Goal: Find specific page/section: Locate item on page

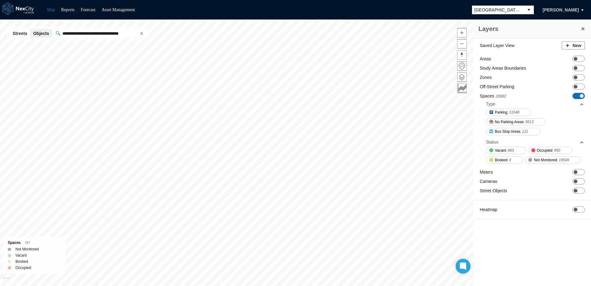
click at [577, 94] on span "ON OFF" at bounding box center [578, 96] width 12 height 6
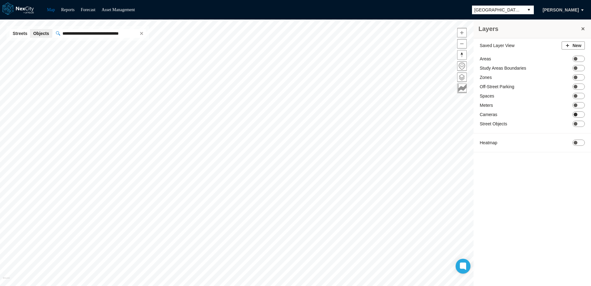
click at [580, 114] on span "ON OFF" at bounding box center [578, 114] width 12 height 6
click at [462, 67] on span at bounding box center [461, 66] width 9 height 9
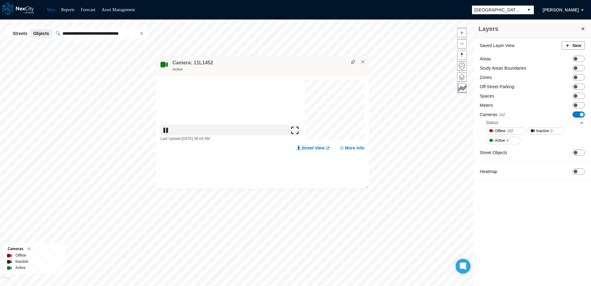
drag, startPoint x: 370, startPoint y: 33, endPoint x: 268, endPoint y: 66, distance: 106.5
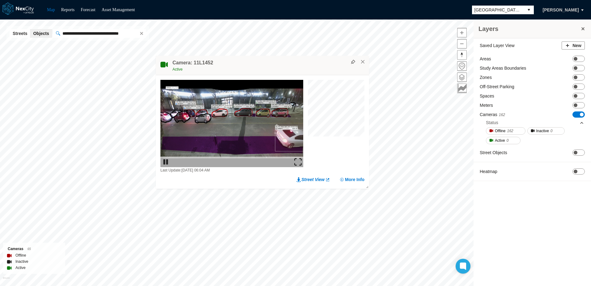
click at [268, 66] on div "Active" at bounding box center [268, 69] width 193 height 6
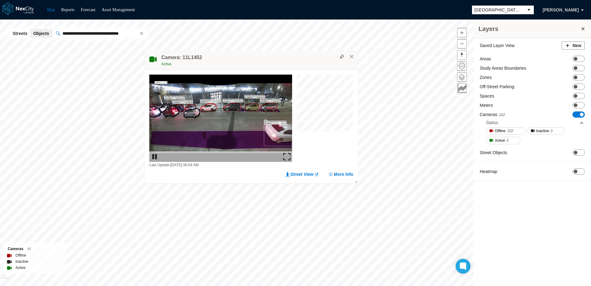
drag, startPoint x: 330, startPoint y: 162, endPoint x: 296, endPoint y: 62, distance: 105.5
click at [296, 62] on div "Active" at bounding box center [257, 64] width 193 height 6
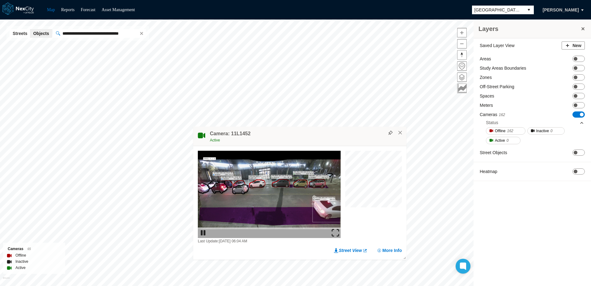
drag, startPoint x: 267, startPoint y: 161, endPoint x: 188, endPoint y: 69, distance: 121.4
click at [210, 137] on div "Active" at bounding box center [306, 140] width 193 height 6
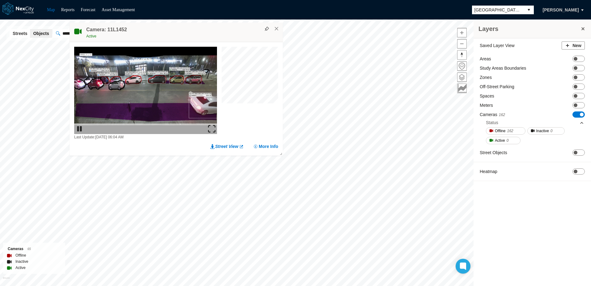
drag, startPoint x: 208, startPoint y: 38, endPoint x: 238, endPoint y: 57, distance: 35.0
click at [238, 39] on div "Active" at bounding box center [182, 36] width 193 height 6
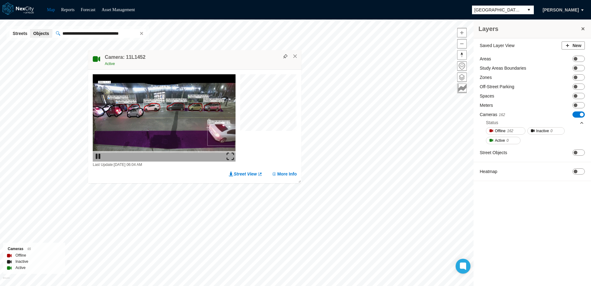
drag, startPoint x: 164, startPoint y: 47, endPoint x: 189, endPoint y: 74, distance: 36.7
click at [189, 67] on div "Active" at bounding box center [201, 64] width 193 height 6
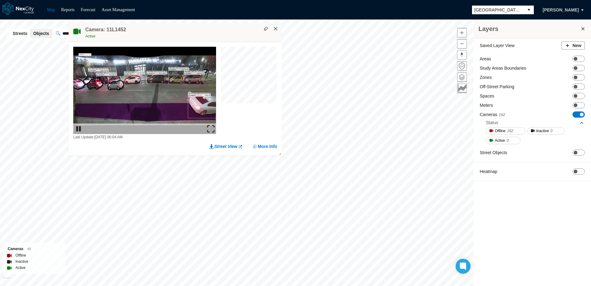
click at [276, 29] on button "×" at bounding box center [276, 29] width 6 height 6
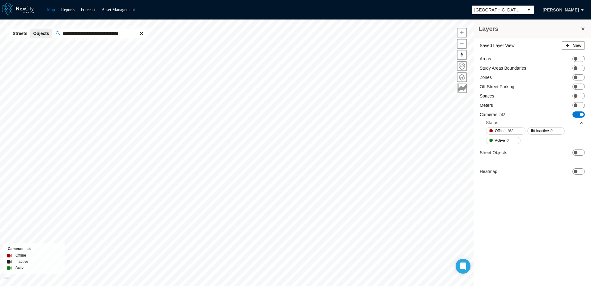
click at [139, 32] on span at bounding box center [141, 33] width 5 height 5
click at [96, 33] on input "text" at bounding box center [103, 33] width 86 height 9
click at [96, 45] on b "11L395" at bounding box center [93, 45] width 15 height 5
type input "******"
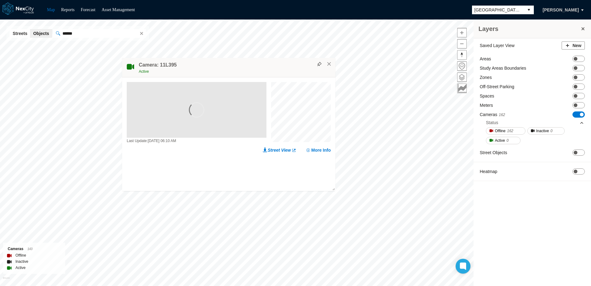
drag, startPoint x: 342, startPoint y: 34, endPoint x: 177, endPoint y: 73, distance: 169.7
click at [178, 74] on div "Active" at bounding box center [235, 71] width 193 height 6
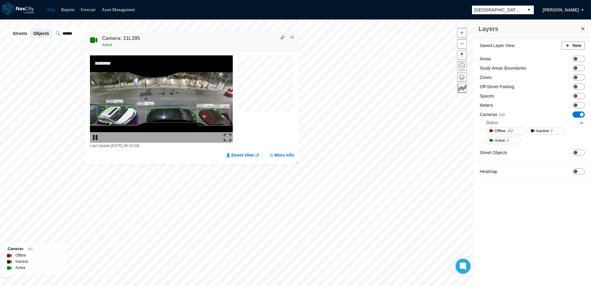
drag, startPoint x: 213, startPoint y: 38, endPoint x: 219, endPoint y: 45, distance: 8.8
click at [219, 45] on div "Camera: 11L395 Active" at bounding box center [191, 40] width 213 height 19
